Goal: Use online tool/utility: Utilize a website feature to perform a specific function

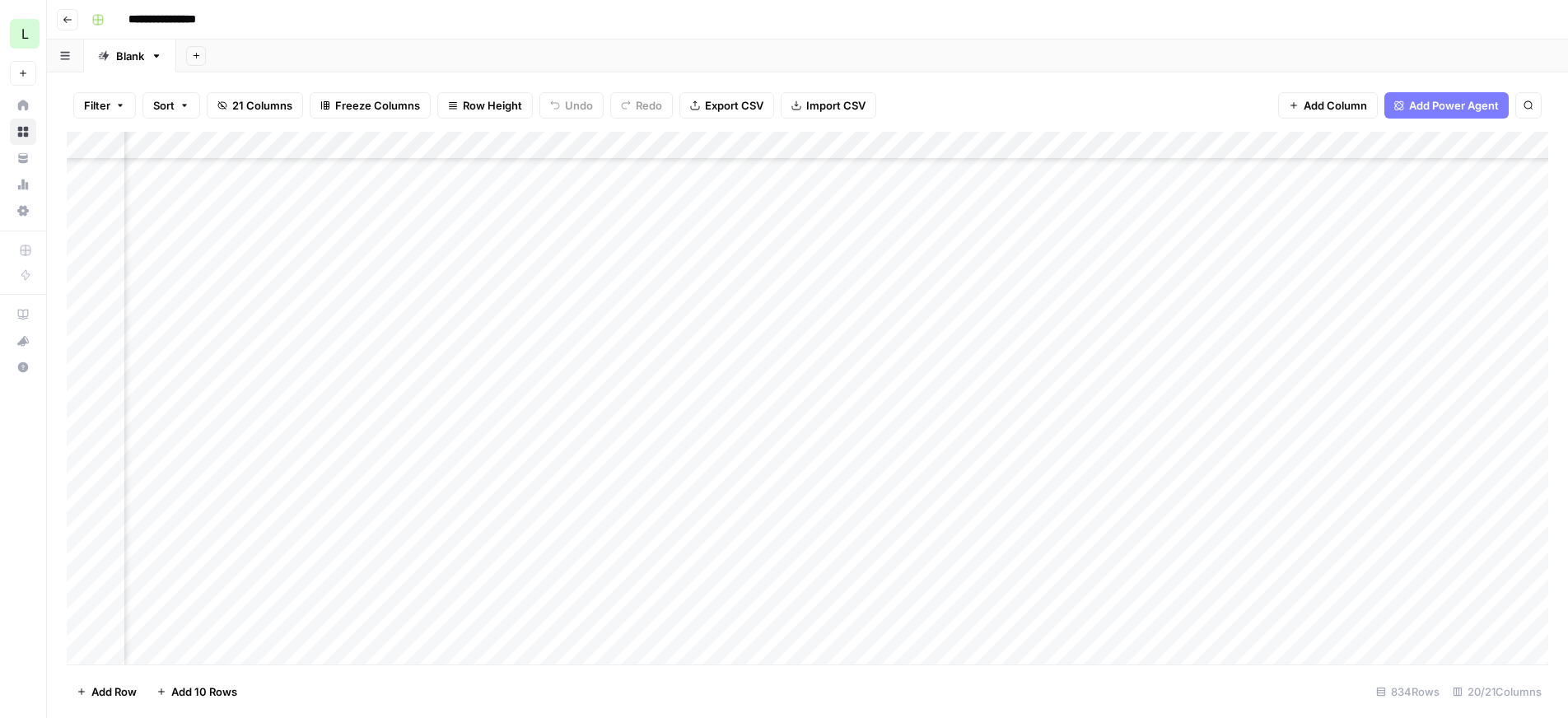
scroll to position [306, 920]
click at [1467, 417] on div "Add Column" at bounding box center [807, 398] width 1481 height 533
click at [1174, 450] on div "Add Column" at bounding box center [807, 398] width 1481 height 533
click at [882, 486] on div "Add Column" at bounding box center [807, 398] width 1481 height 533
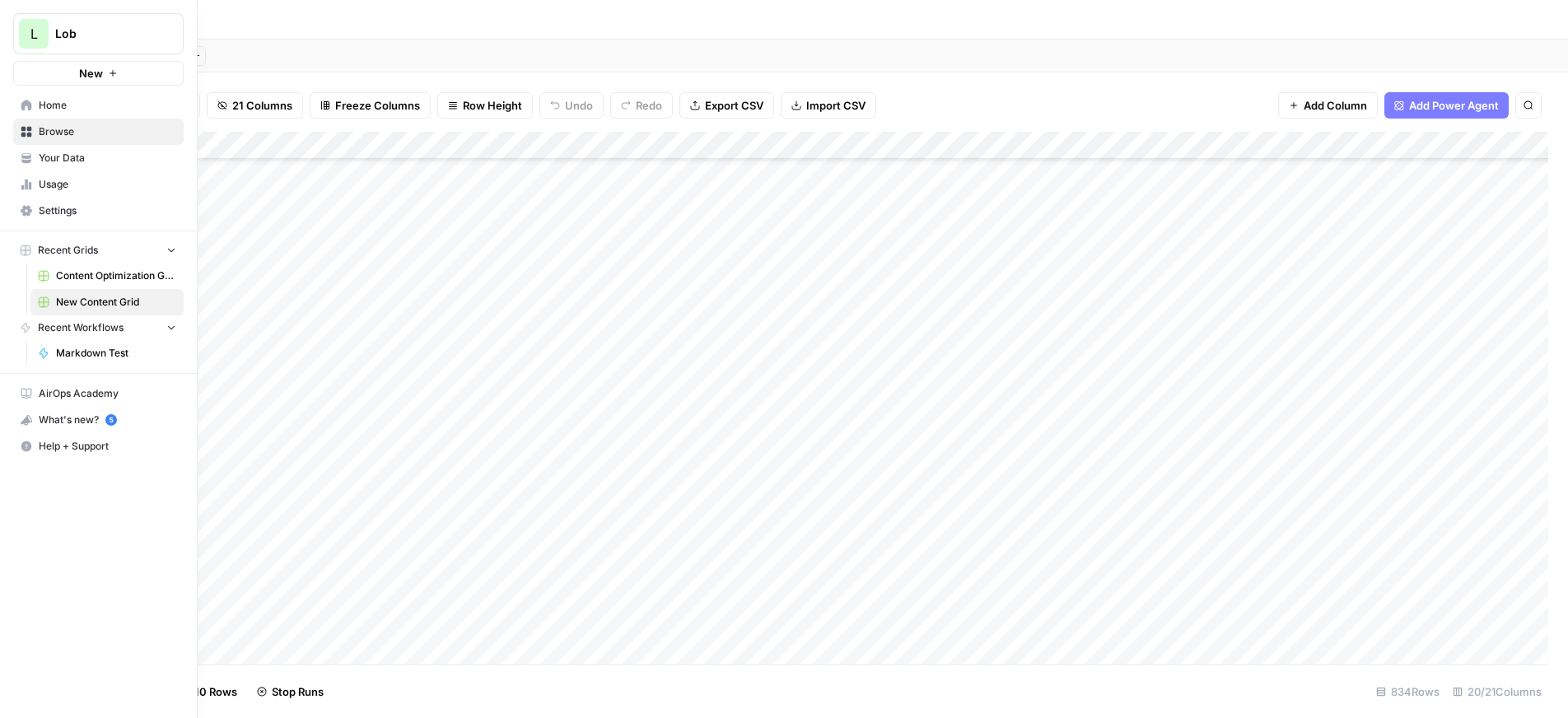
click at [76, 280] on span "Content Optimization Grid" at bounding box center [116, 276] width 120 height 15
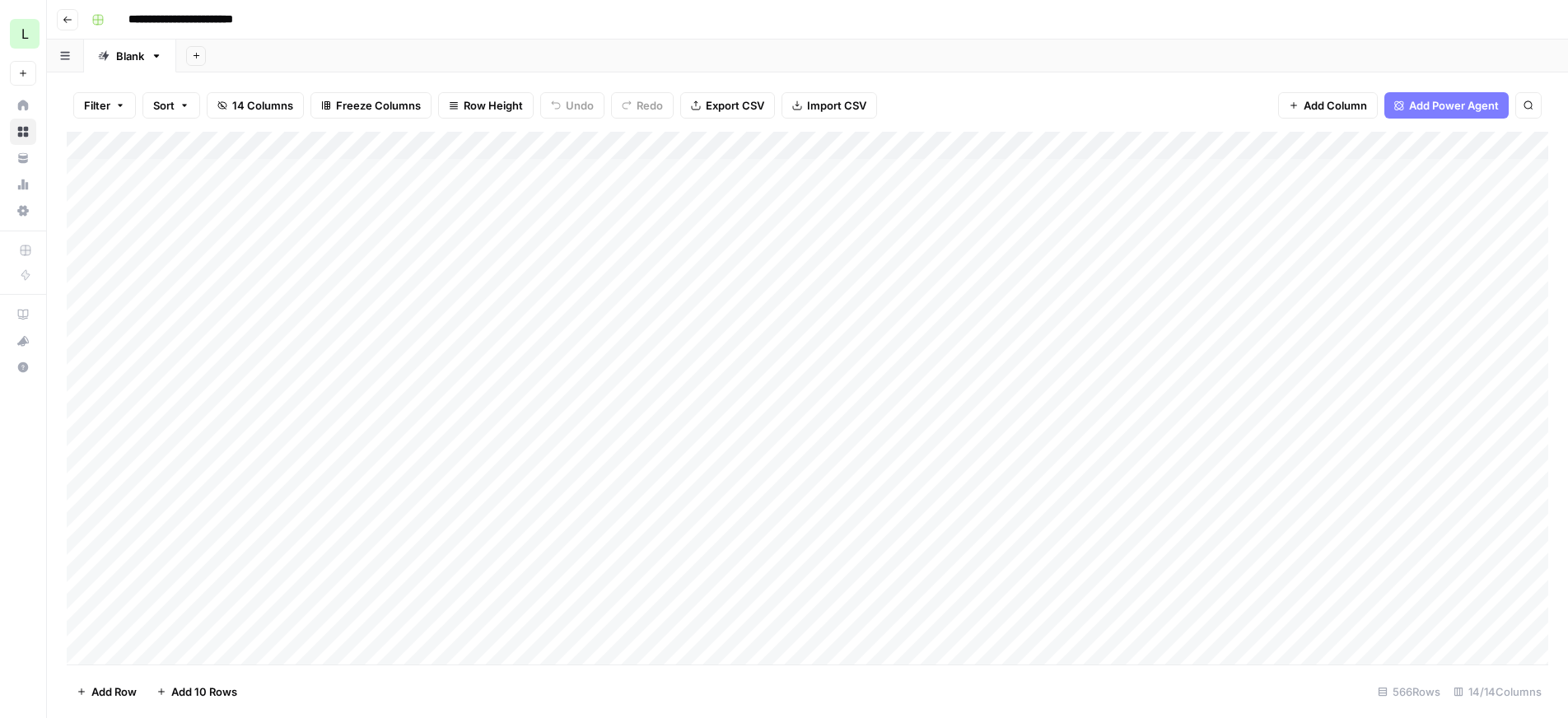
click at [1302, 509] on div "Add Column" at bounding box center [807, 398] width 1481 height 533
click at [1287, 508] on div "Add Column" at bounding box center [807, 398] width 1481 height 533
click at [934, 479] on div "Add Column" at bounding box center [807, 398] width 1481 height 533
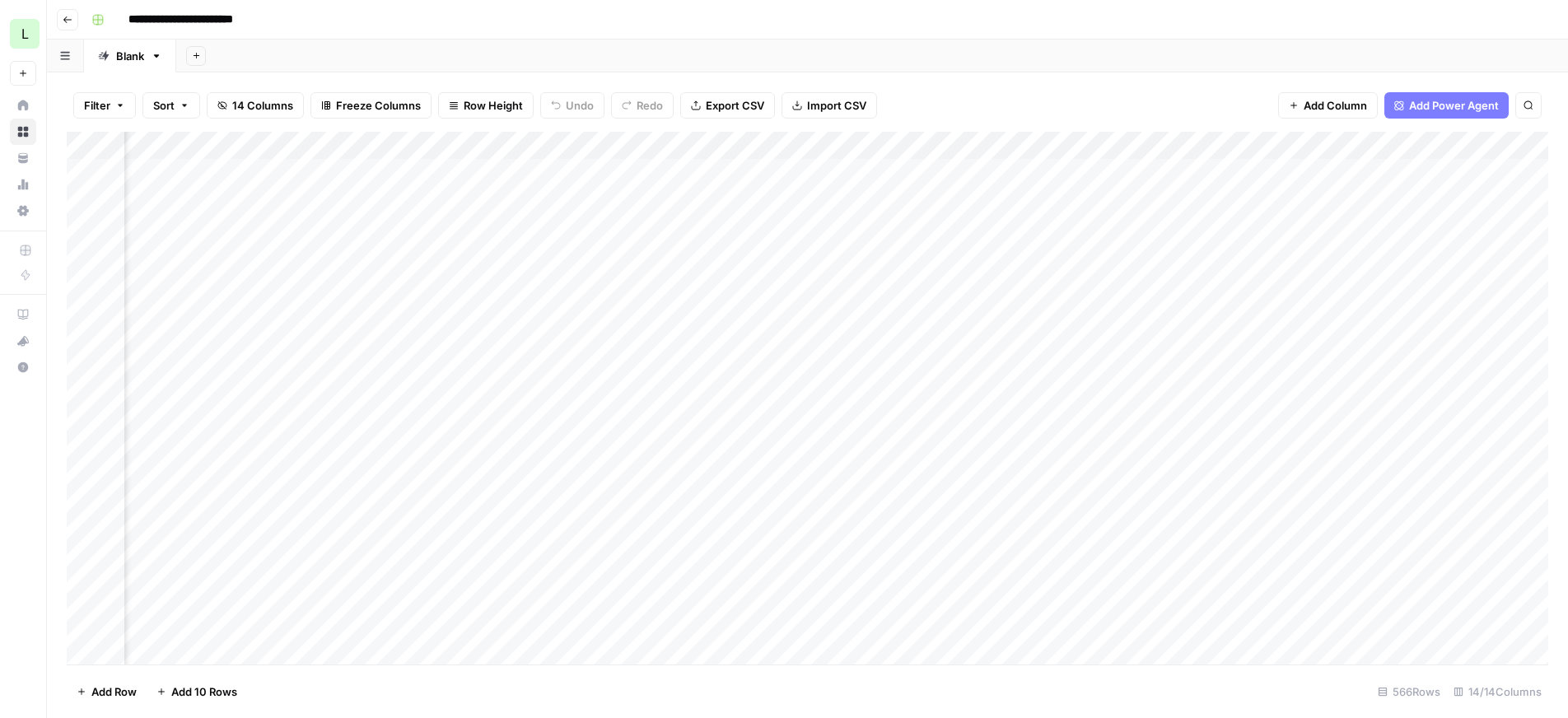
click at [992, 535] on div "Add Column" at bounding box center [807, 398] width 1481 height 533
click at [450, 170] on div "Add Column" at bounding box center [807, 398] width 1481 height 533
click at [453, 197] on div "Add Column" at bounding box center [807, 398] width 1481 height 533
click at [1306, 199] on div "Add Column" at bounding box center [807, 398] width 1481 height 533
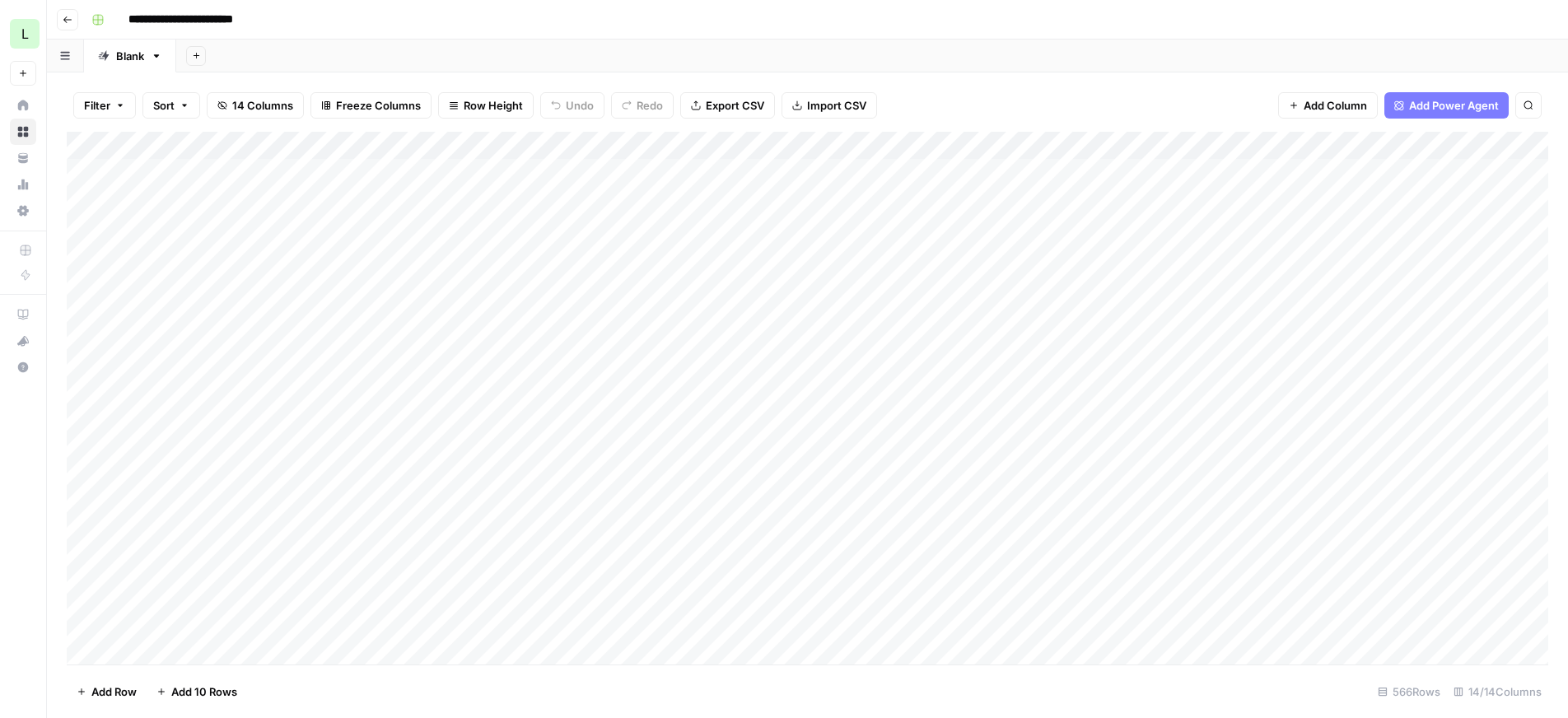
click at [1306, 199] on div "Add Column" at bounding box center [807, 398] width 1481 height 533
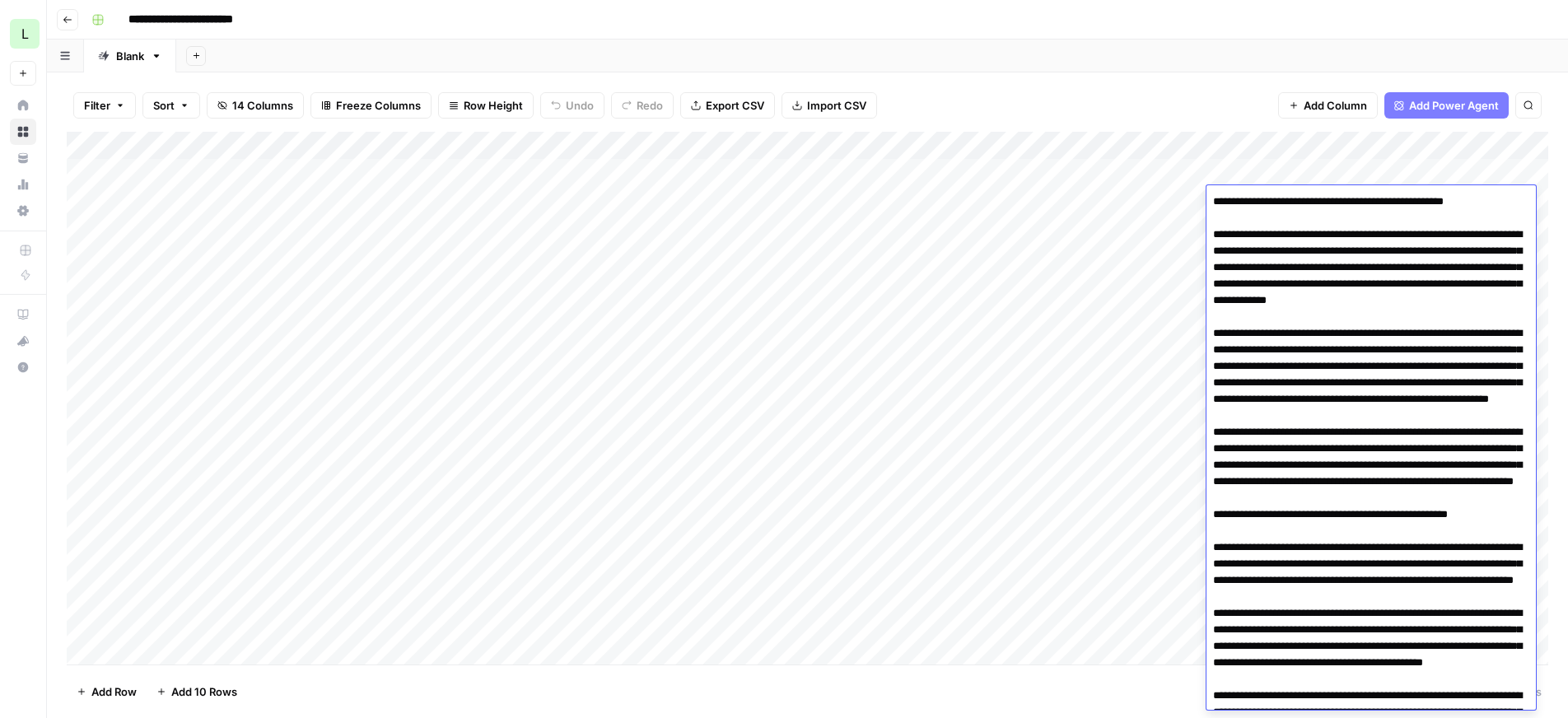
drag, startPoint x: 1294, startPoint y: 241, endPoint x: 1268, endPoint y: 180, distance: 66.3
click at [1268, 180] on body "**********" at bounding box center [784, 359] width 1568 height 718
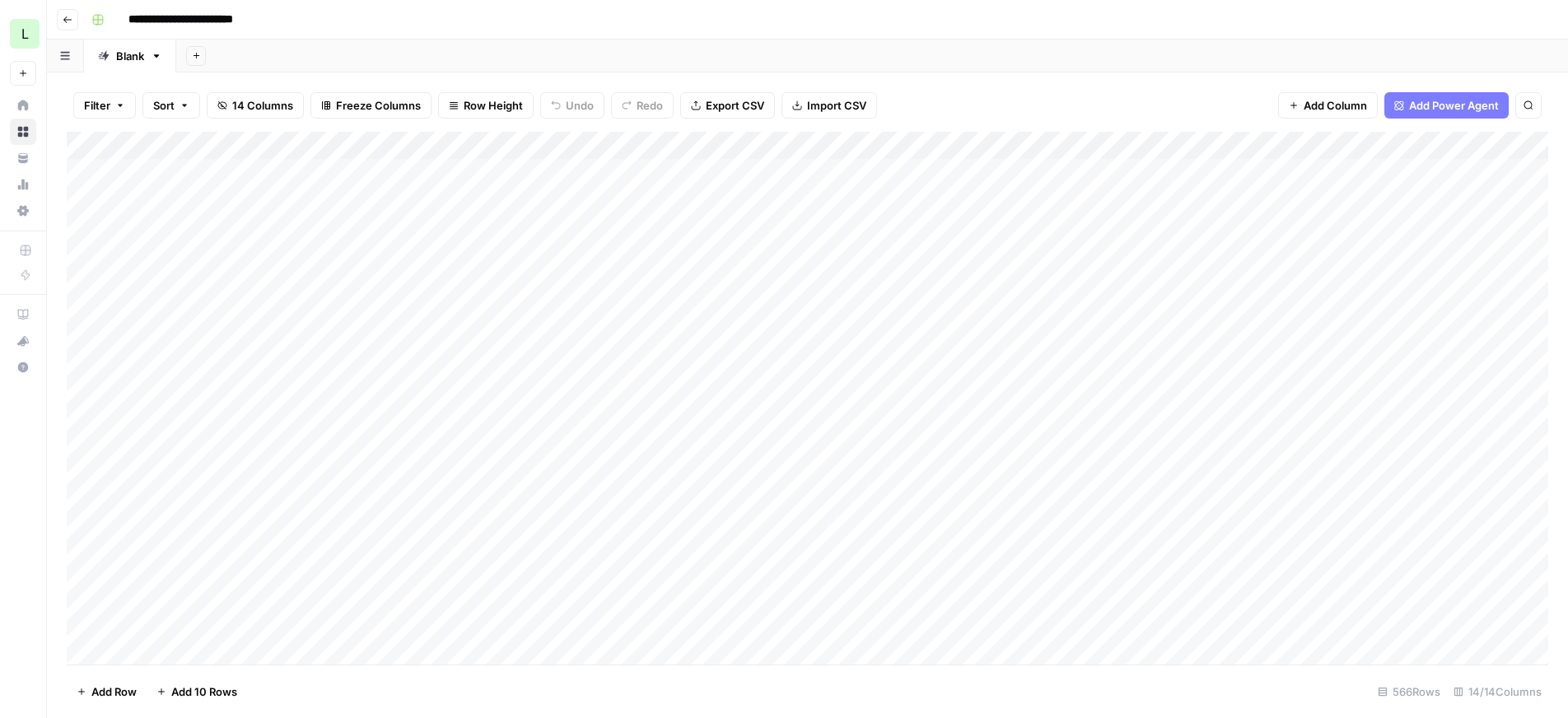
click at [1179, 86] on div "Filter Sort 14 Columns Freeze Columns Row Height Undo Redo Export CSV Import CS…" at bounding box center [807, 106] width 1481 height 53
click at [1527, 203] on div "Add Column" at bounding box center [807, 398] width 1481 height 533
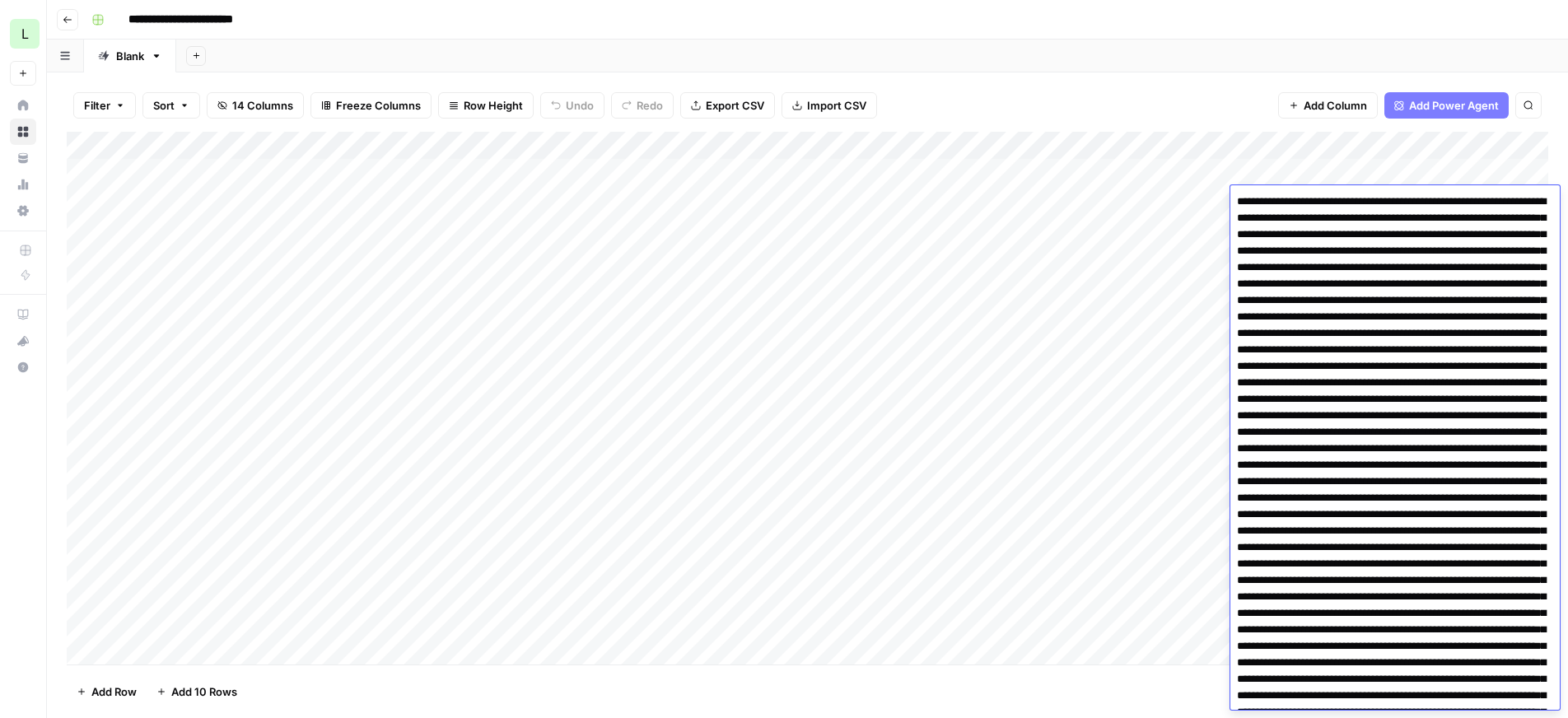
drag, startPoint x: 1515, startPoint y: 224, endPoint x: 1496, endPoint y: 177, distance: 50.7
click at [1496, 177] on body "**********" at bounding box center [784, 359] width 1568 height 718
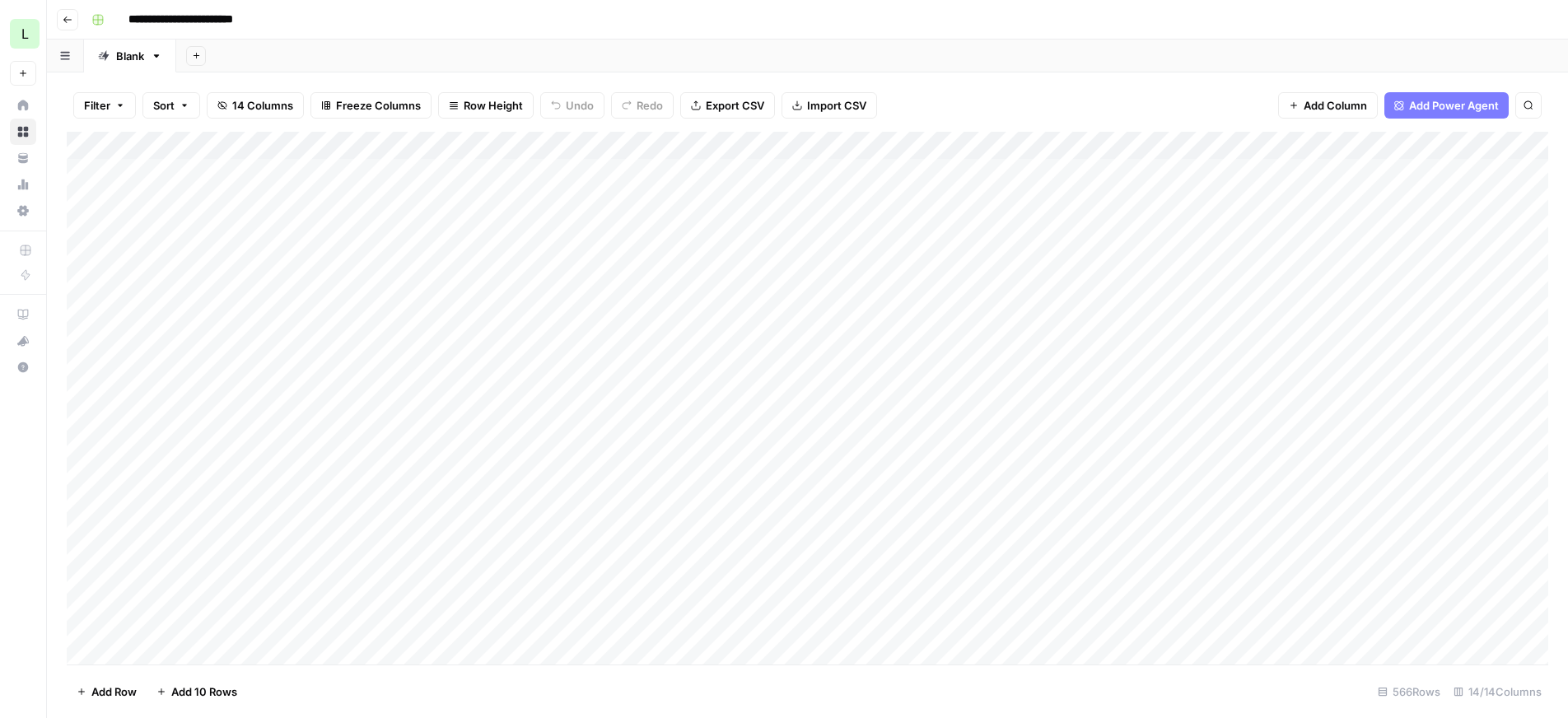
click at [1222, 194] on div "Add Column" at bounding box center [807, 398] width 1481 height 533
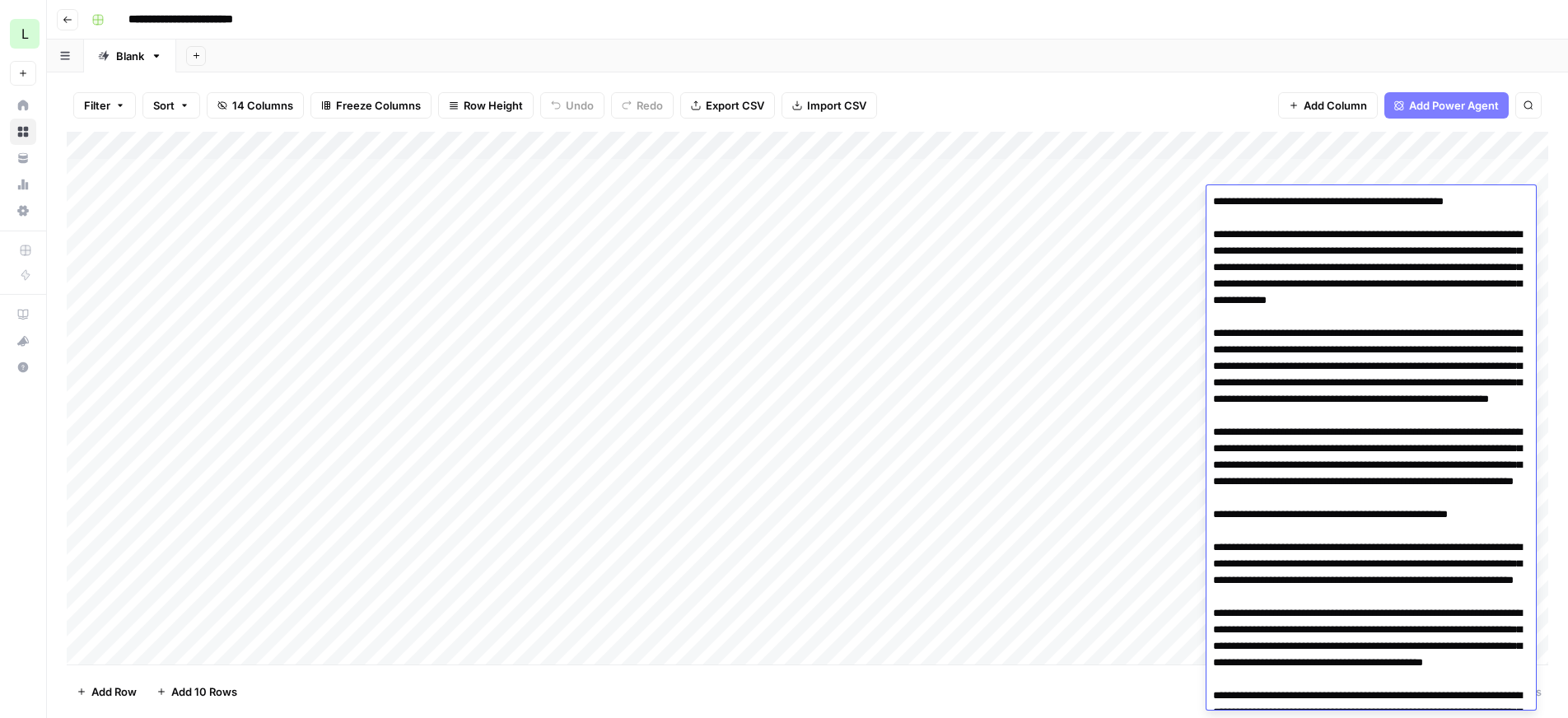
drag, startPoint x: 1319, startPoint y: 304, endPoint x: 1309, endPoint y: 172, distance: 132.4
click at [1309, 172] on body "**********" at bounding box center [784, 359] width 1568 height 718
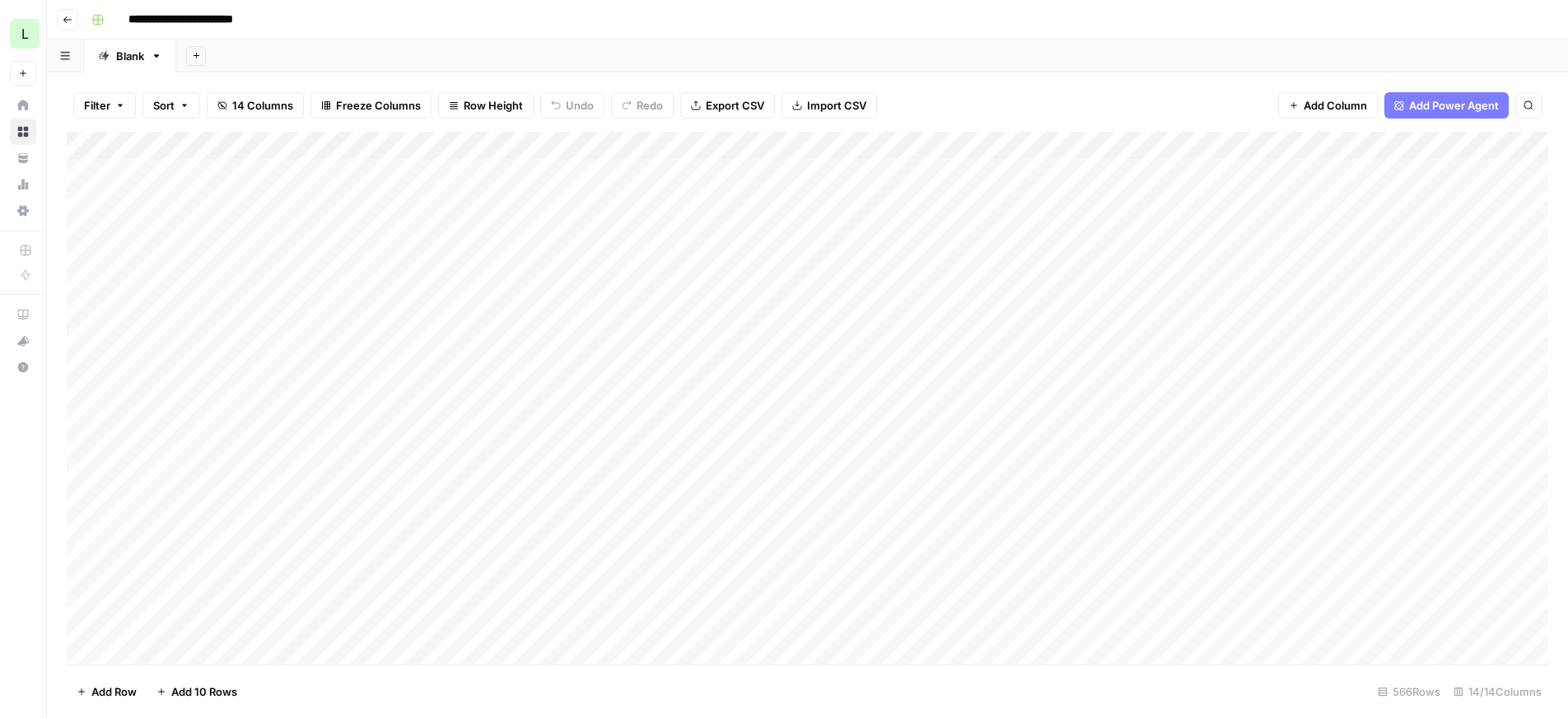
click at [1542, 200] on div "Add Column" at bounding box center [807, 398] width 1481 height 533
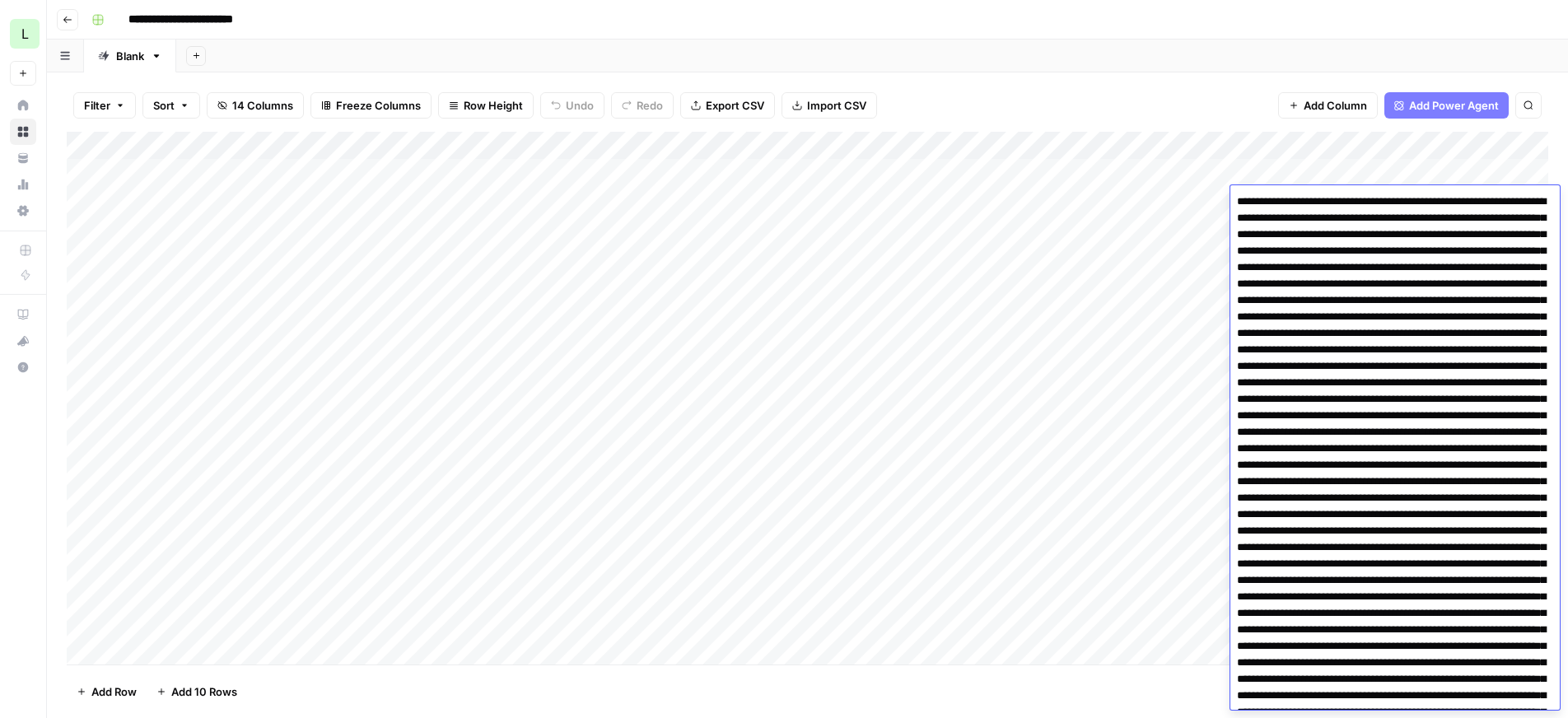
drag, startPoint x: 1435, startPoint y: 260, endPoint x: 1418, endPoint y: 136, distance: 125.2
click at [1418, 136] on body "**********" at bounding box center [784, 359] width 1568 height 718
drag, startPoint x: 1489, startPoint y: 218, endPoint x: 1551, endPoint y: 265, distance: 77.8
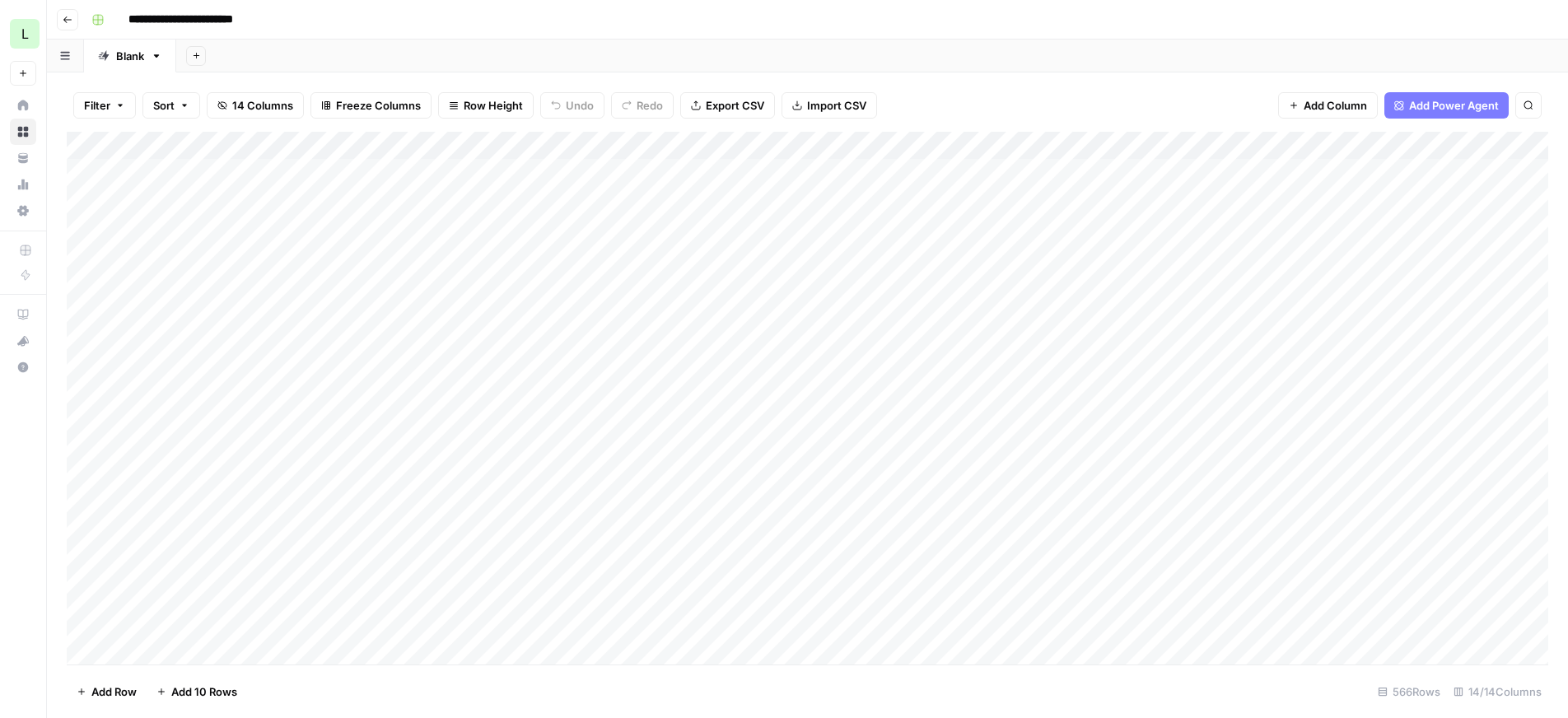
click at [449, 227] on div "Add Column" at bounding box center [807, 398] width 1481 height 533
click at [330, 257] on div "Add Column" at bounding box center [807, 398] width 1481 height 533
click at [450, 249] on div "Add Column" at bounding box center [807, 398] width 1481 height 533
click at [448, 283] on div "Add Column" at bounding box center [807, 398] width 1481 height 533
click at [452, 314] on div "Add Column" at bounding box center [807, 398] width 1481 height 533
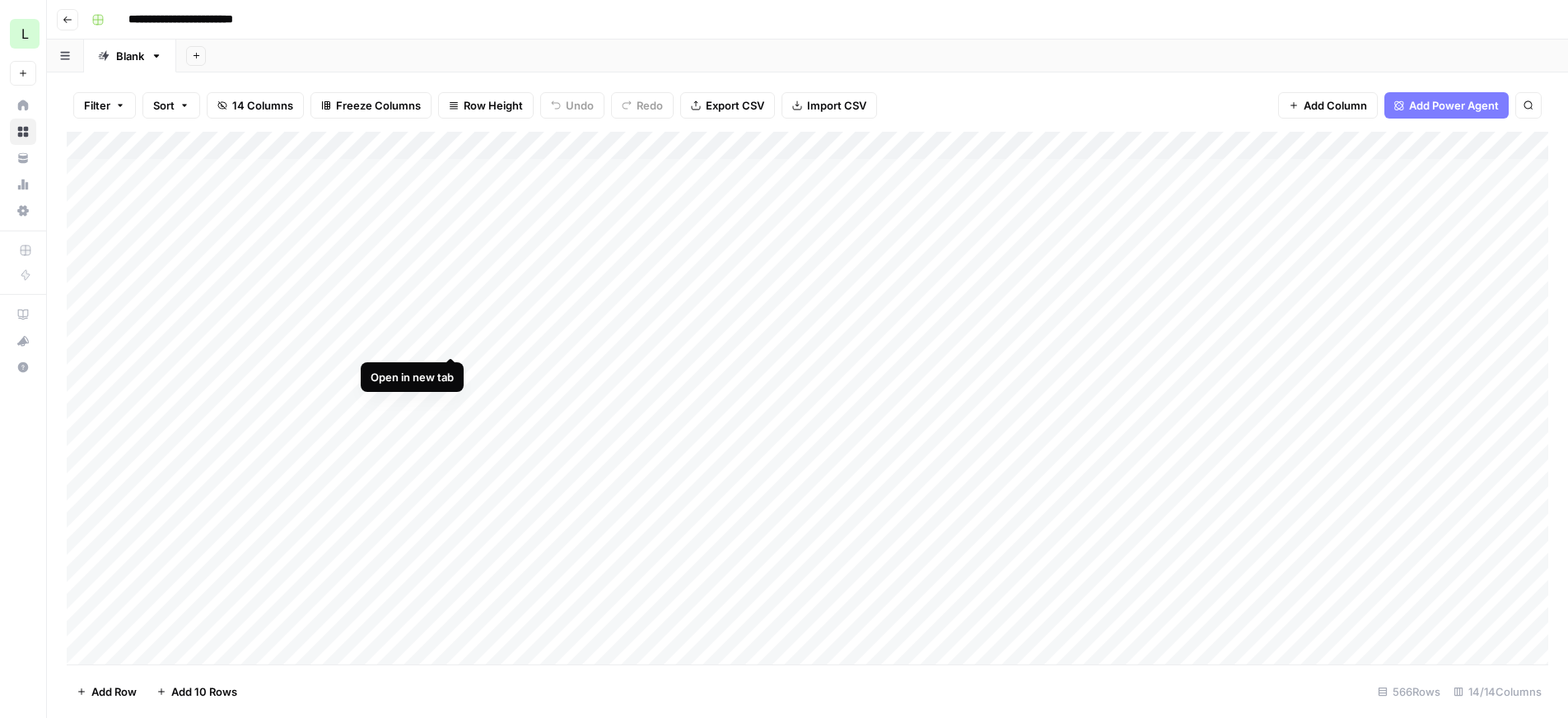
click at [447, 339] on div "Add Column" at bounding box center [807, 398] width 1481 height 533
click at [452, 367] on div "Add Column" at bounding box center [807, 398] width 1481 height 533
click at [451, 396] on div "Add Column" at bounding box center [807, 398] width 1481 height 533
click at [447, 423] on div "Add Column" at bounding box center [807, 398] width 1481 height 533
